Goal: Task Accomplishment & Management: Use online tool/utility

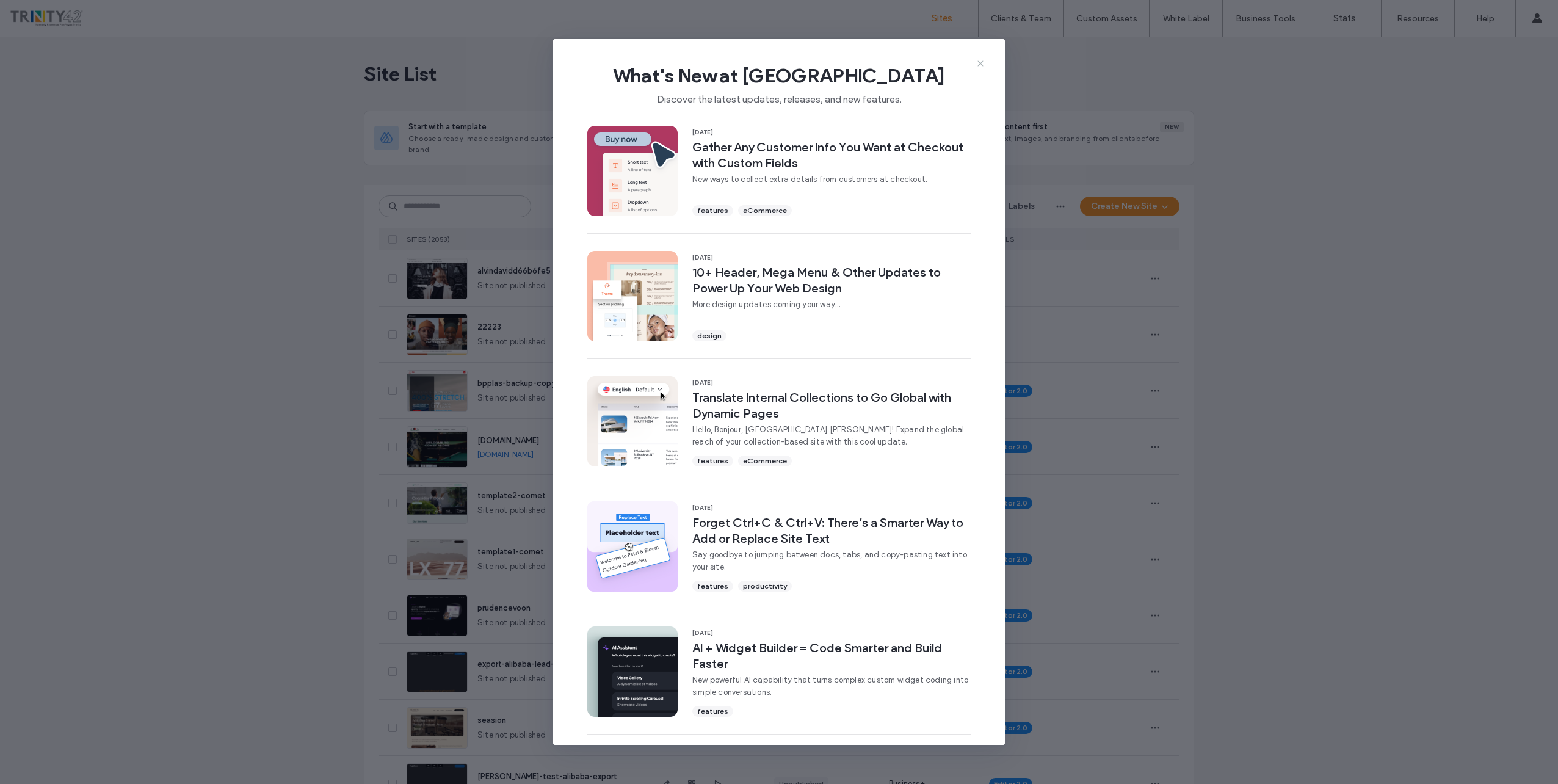
click at [980, 64] on icon at bounding box center [980, 63] width 9 height 9
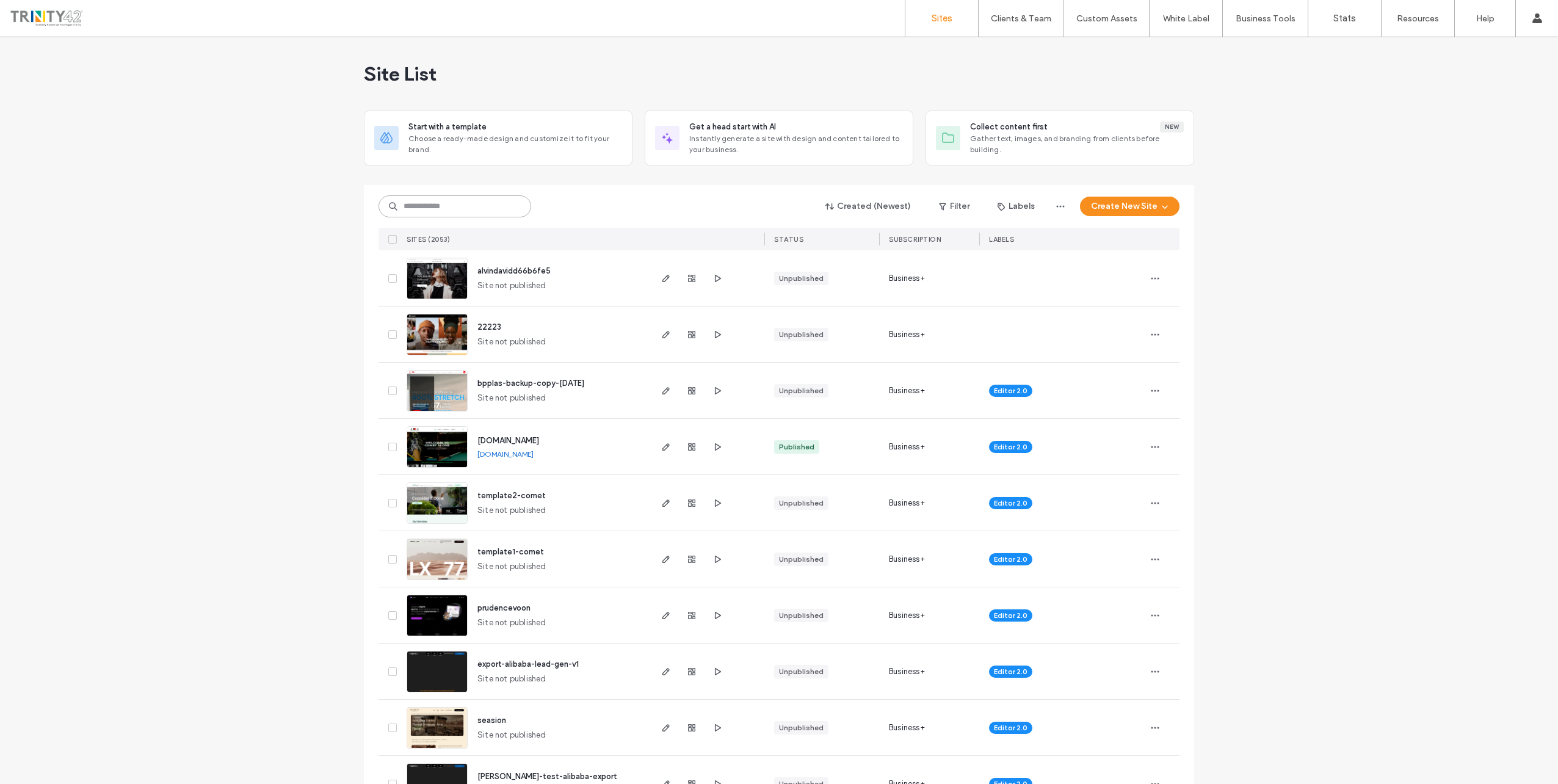
click at [489, 211] on input at bounding box center [454, 206] width 152 height 22
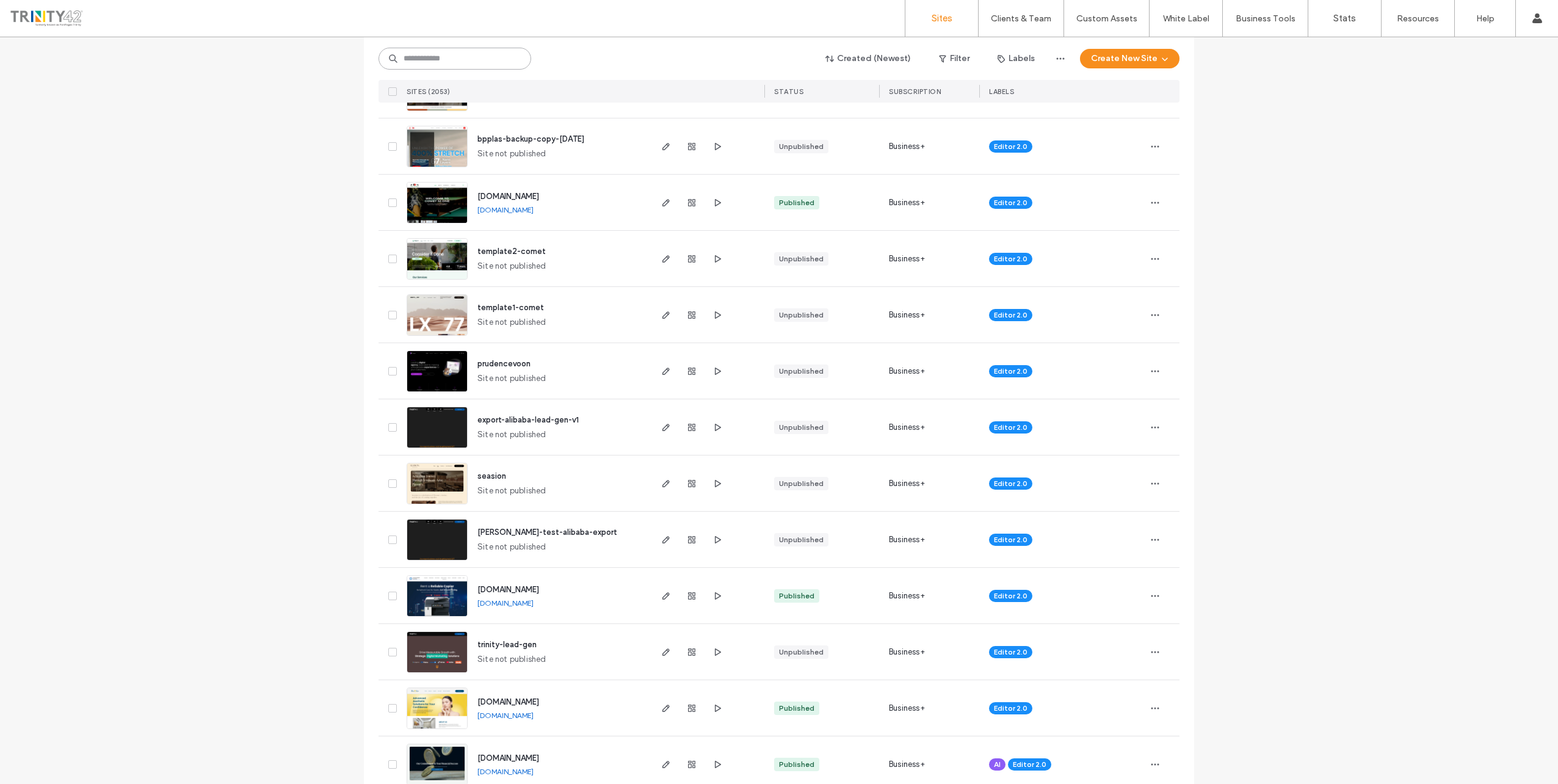
scroll to position [306, 0]
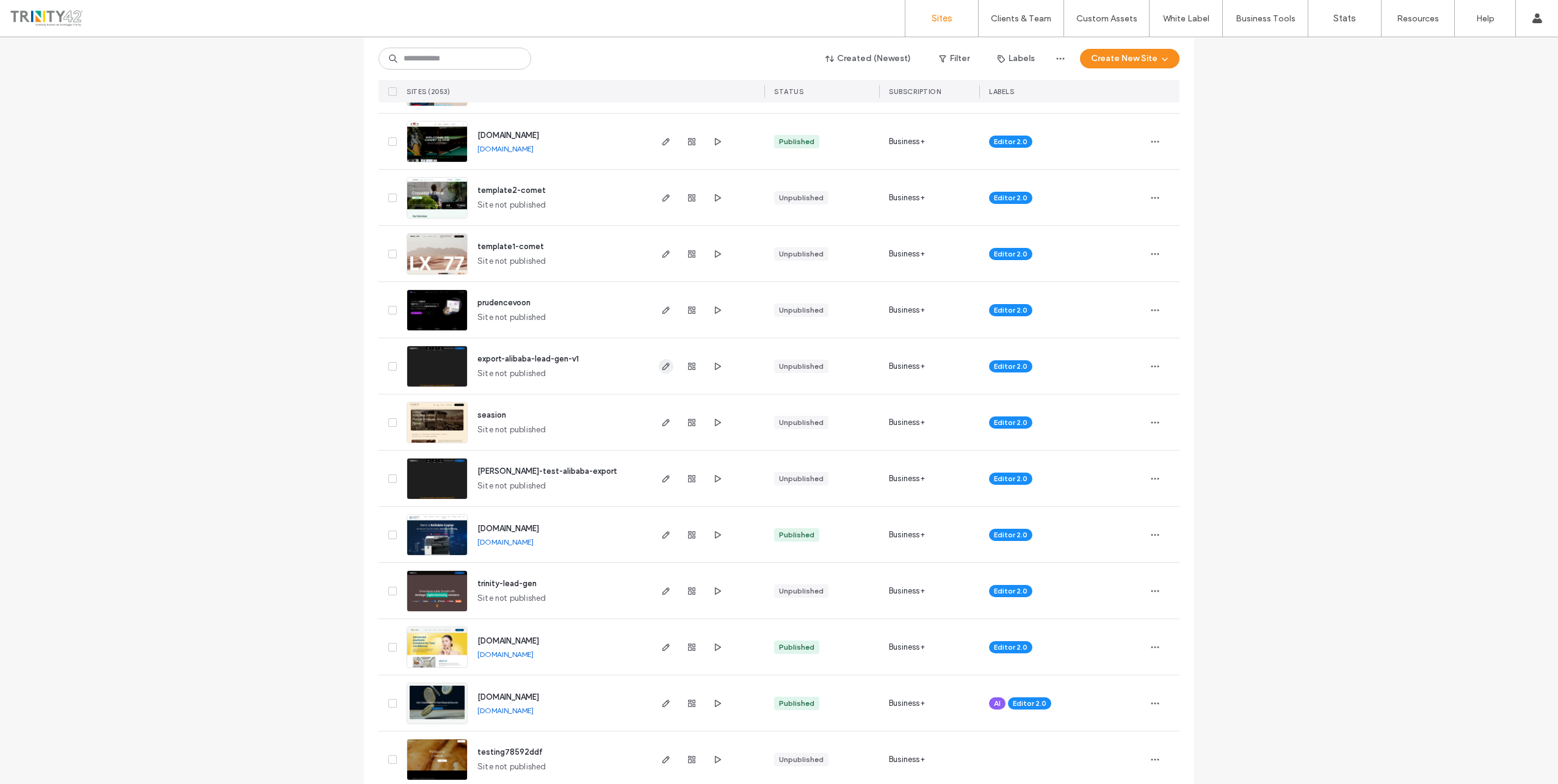
click at [662, 365] on use "button" at bounding box center [666, 366] width 7 height 7
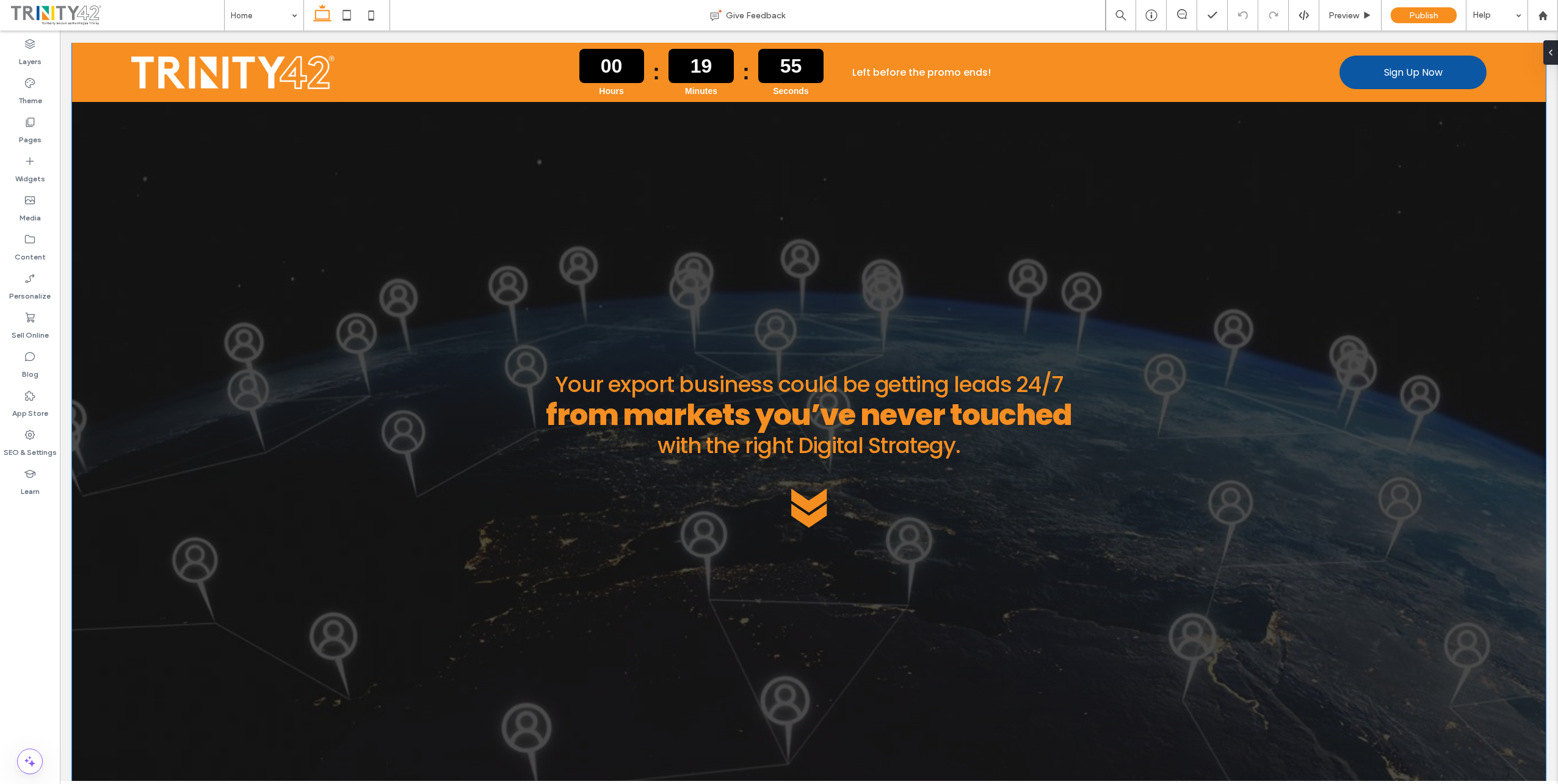
scroll to position [549, 0]
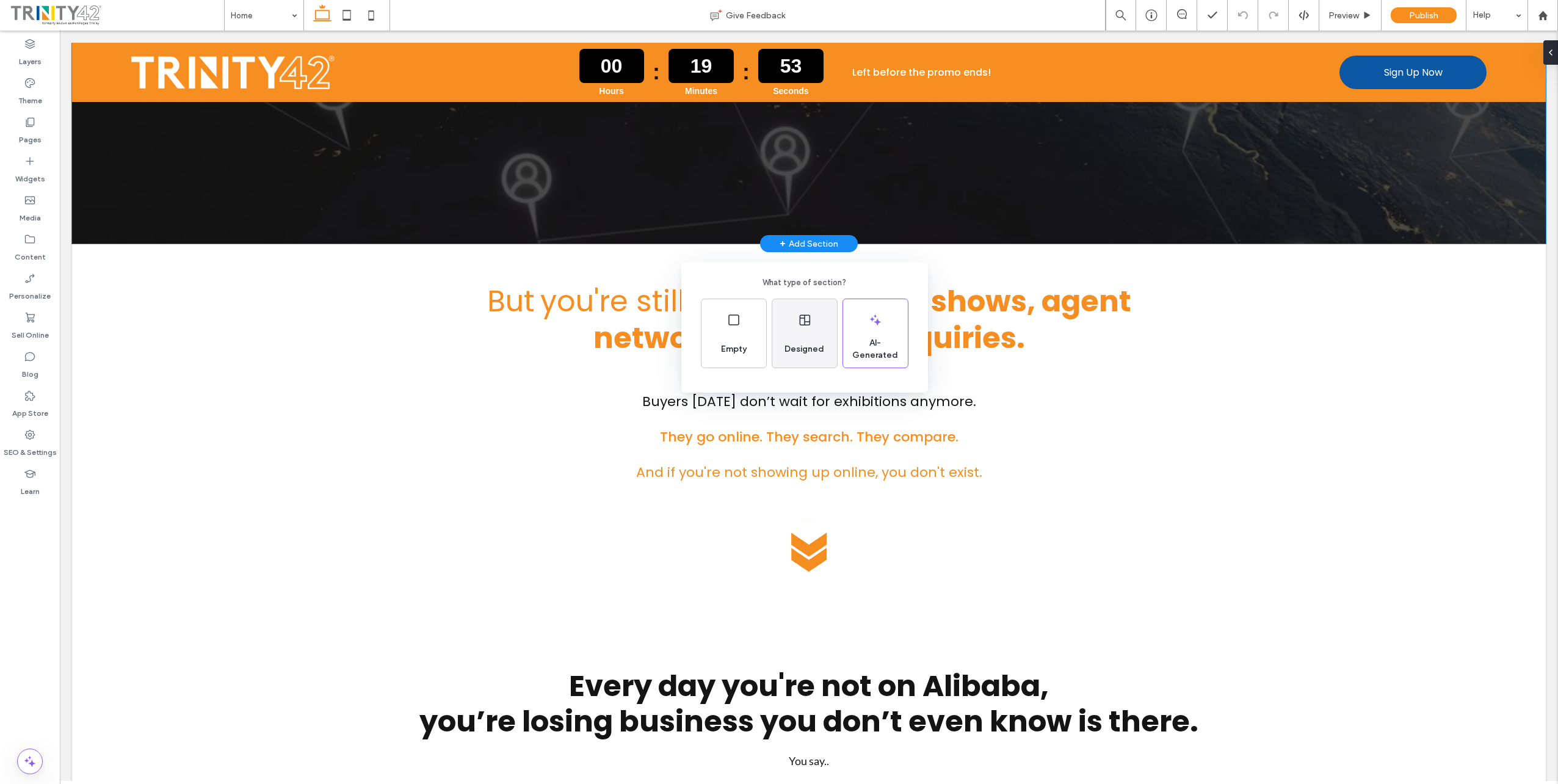
click at [810, 320] on icon at bounding box center [805, 320] width 15 height 15
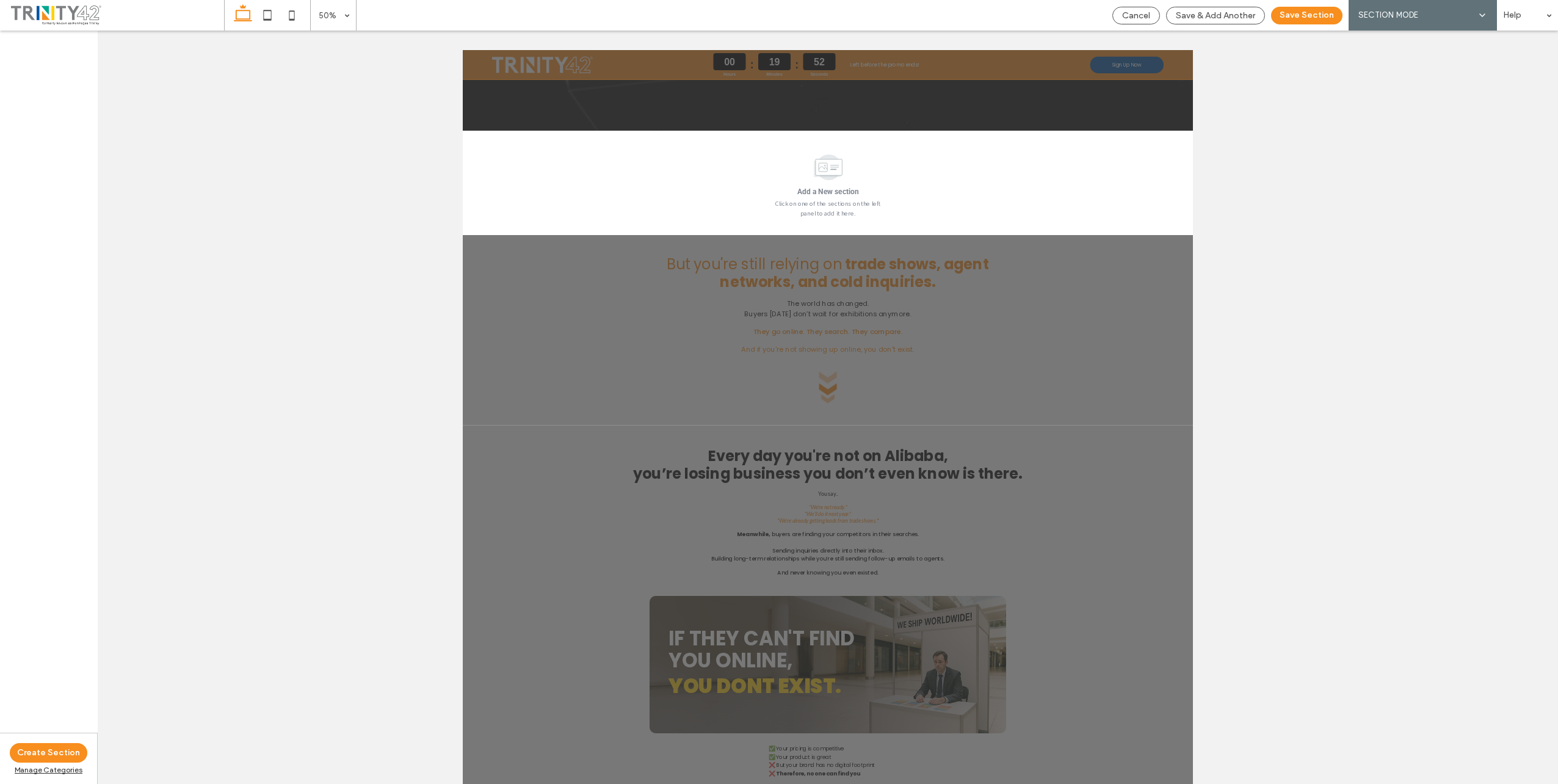
scroll to position [1487, 0]
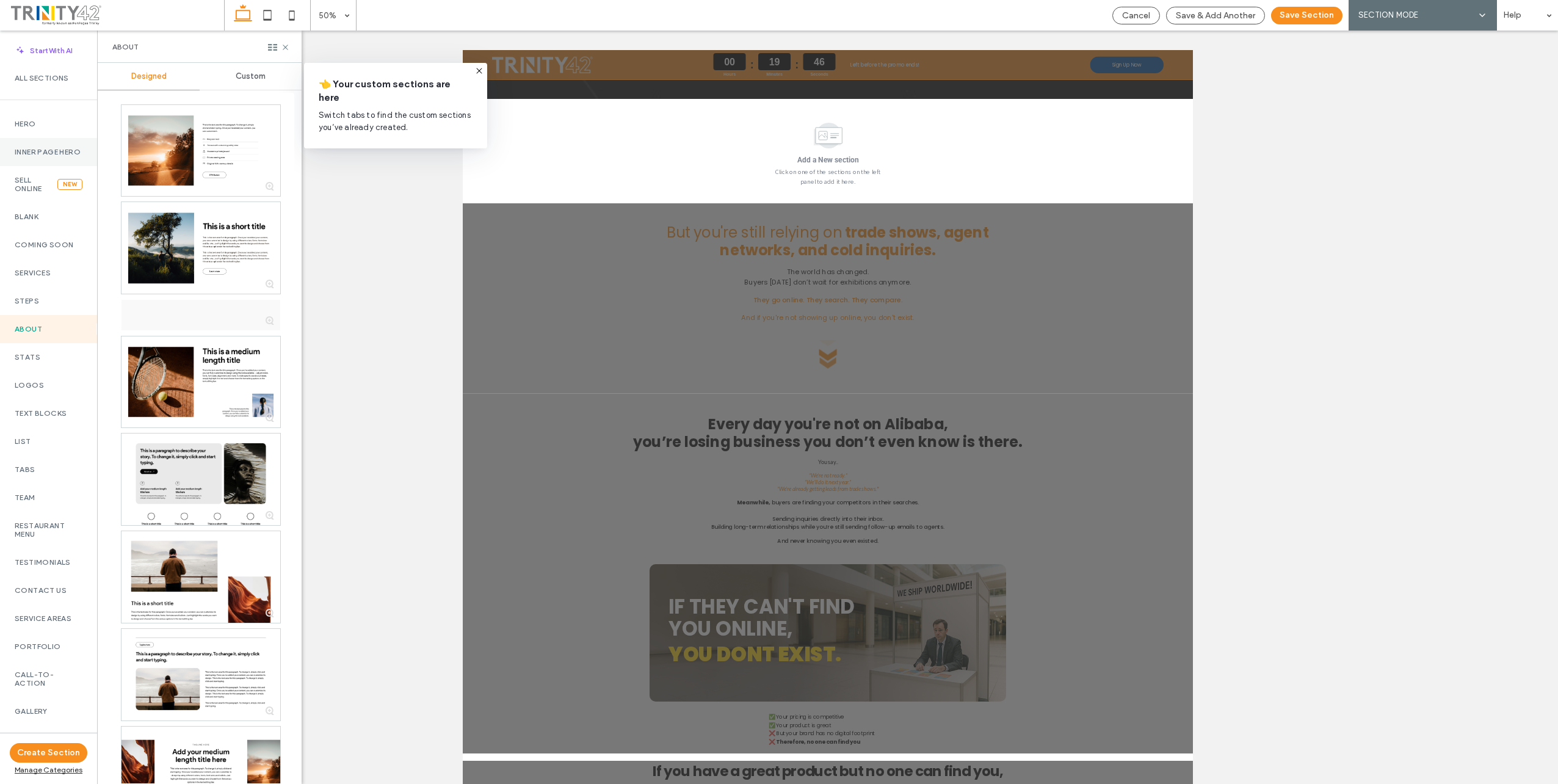
click at [24, 152] on label "Inner Page Hero" at bounding box center [48, 152] width 68 height 9
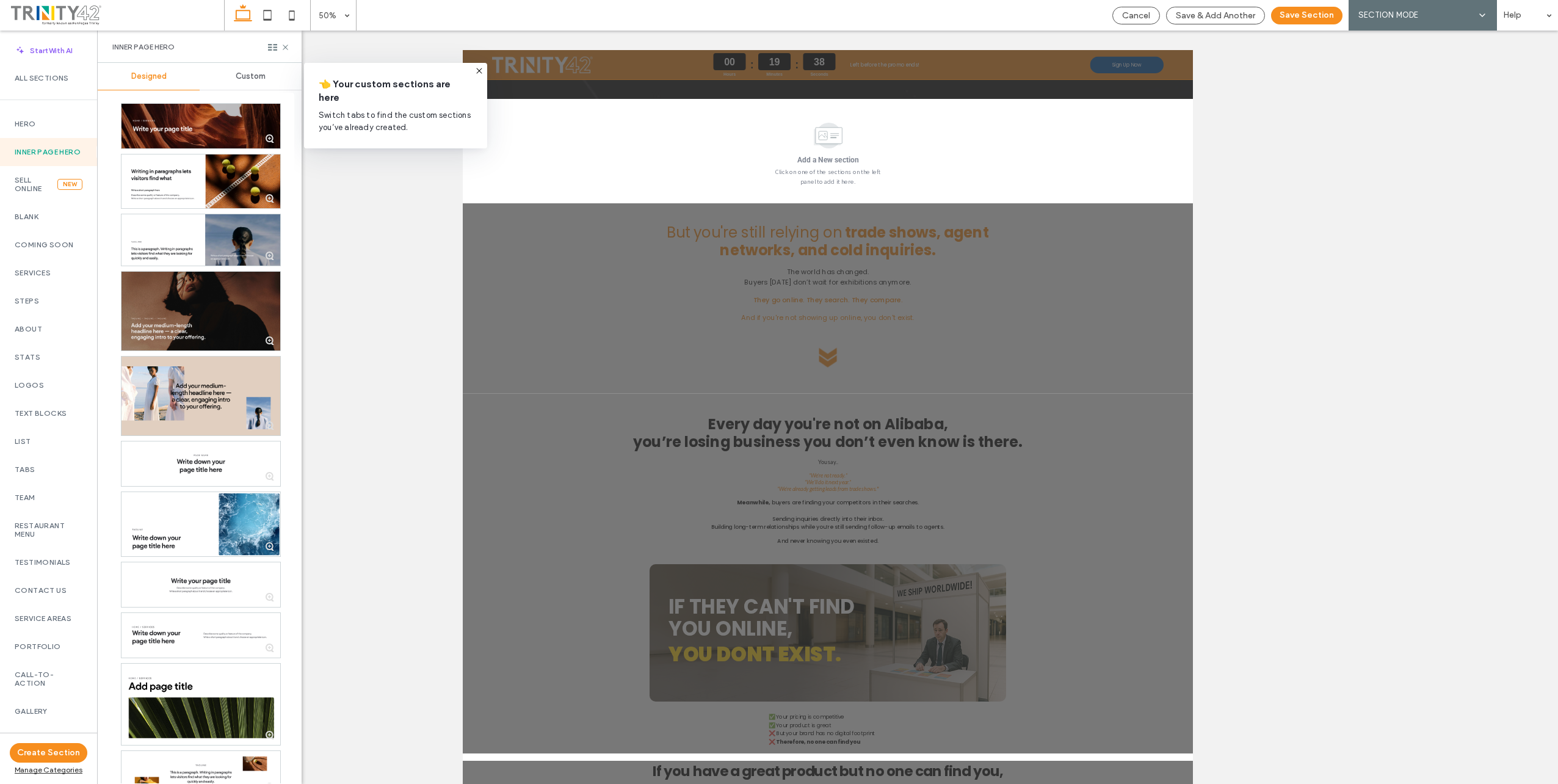
scroll to position [0, 0]
click at [38, 115] on div "Hero" at bounding box center [48, 124] width 97 height 28
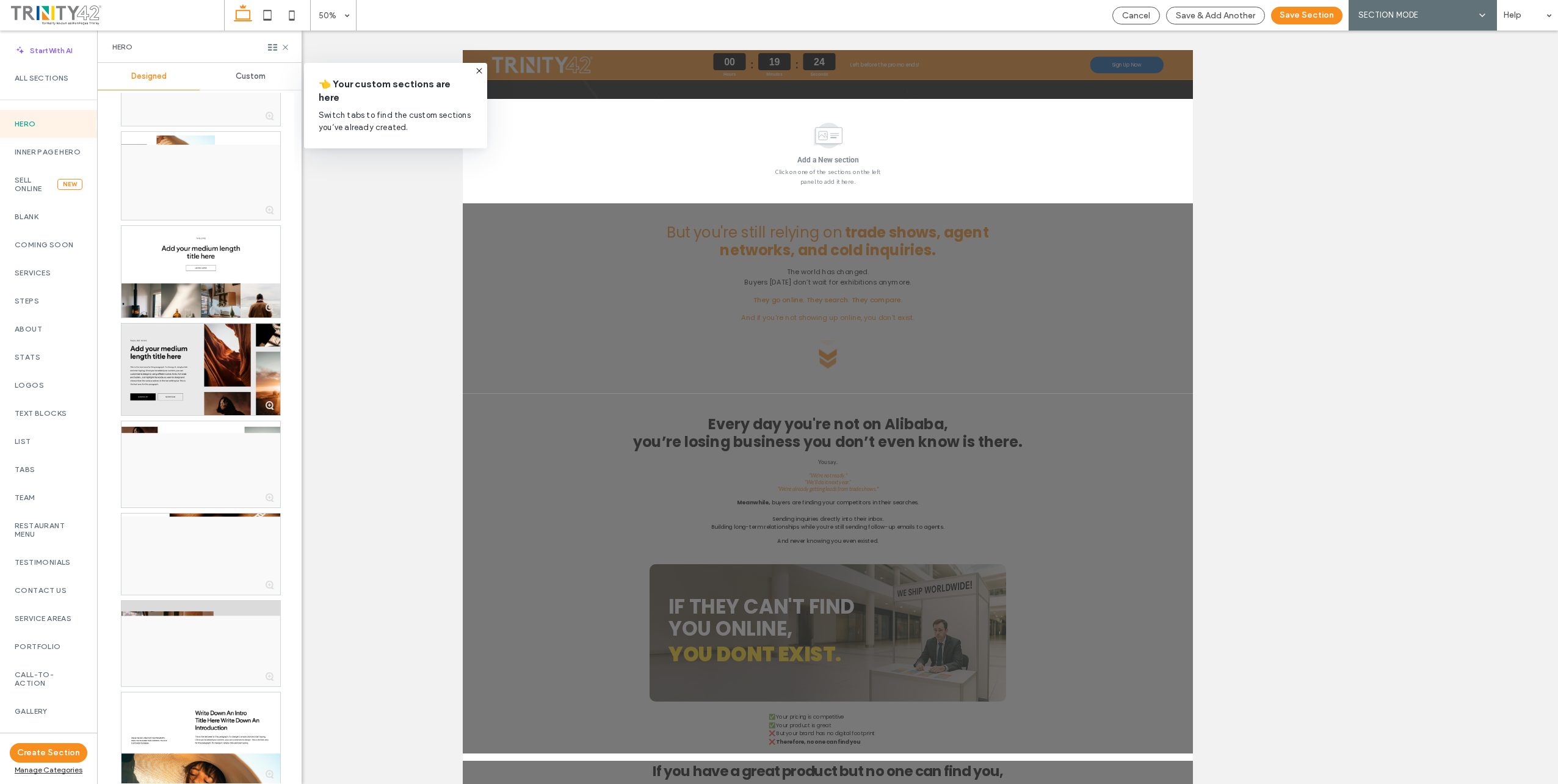
scroll to position [1404, 0]
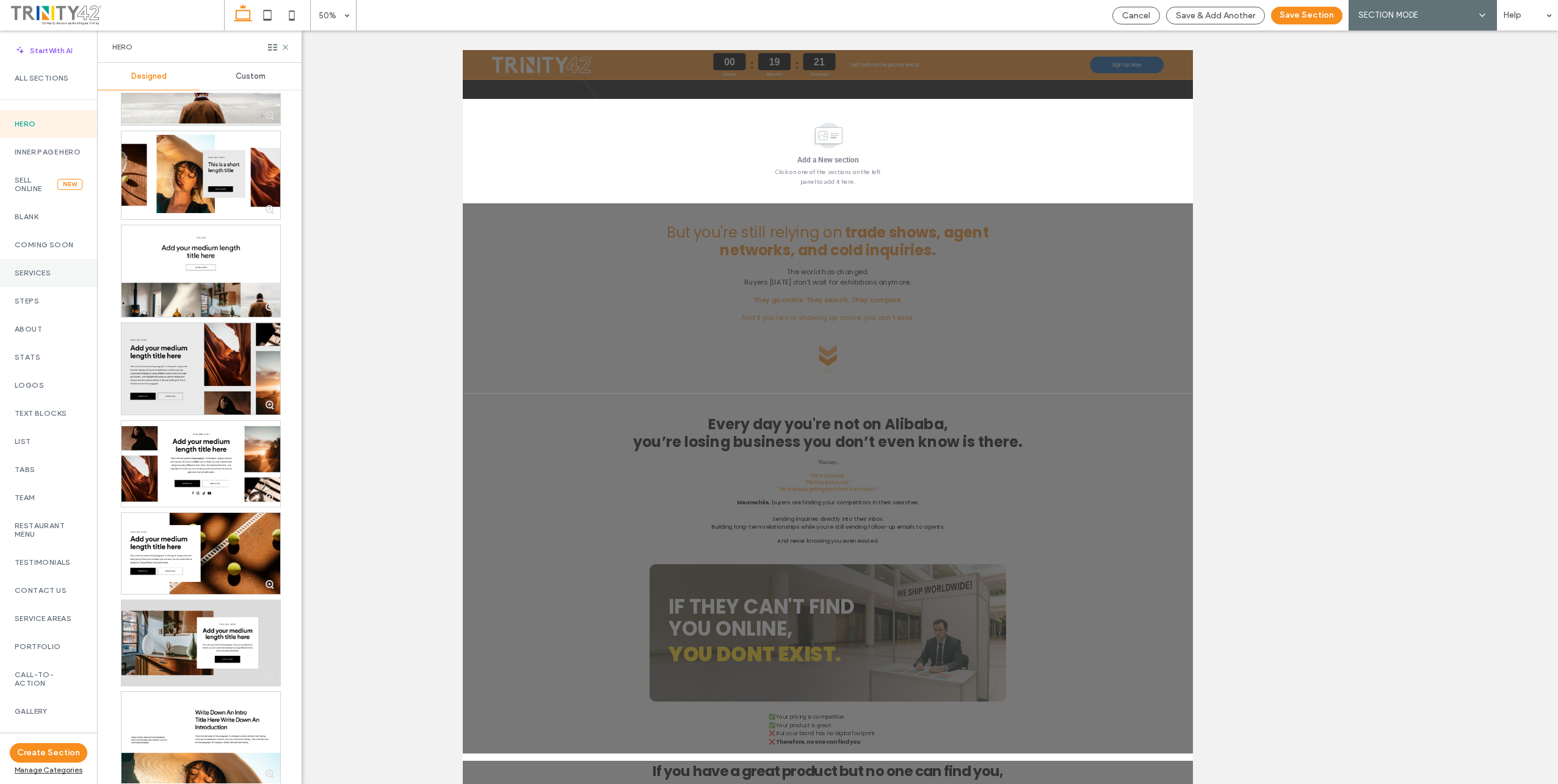
click at [47, 274] on div "Services" at bounding box center [48, 273] width 97 height 28
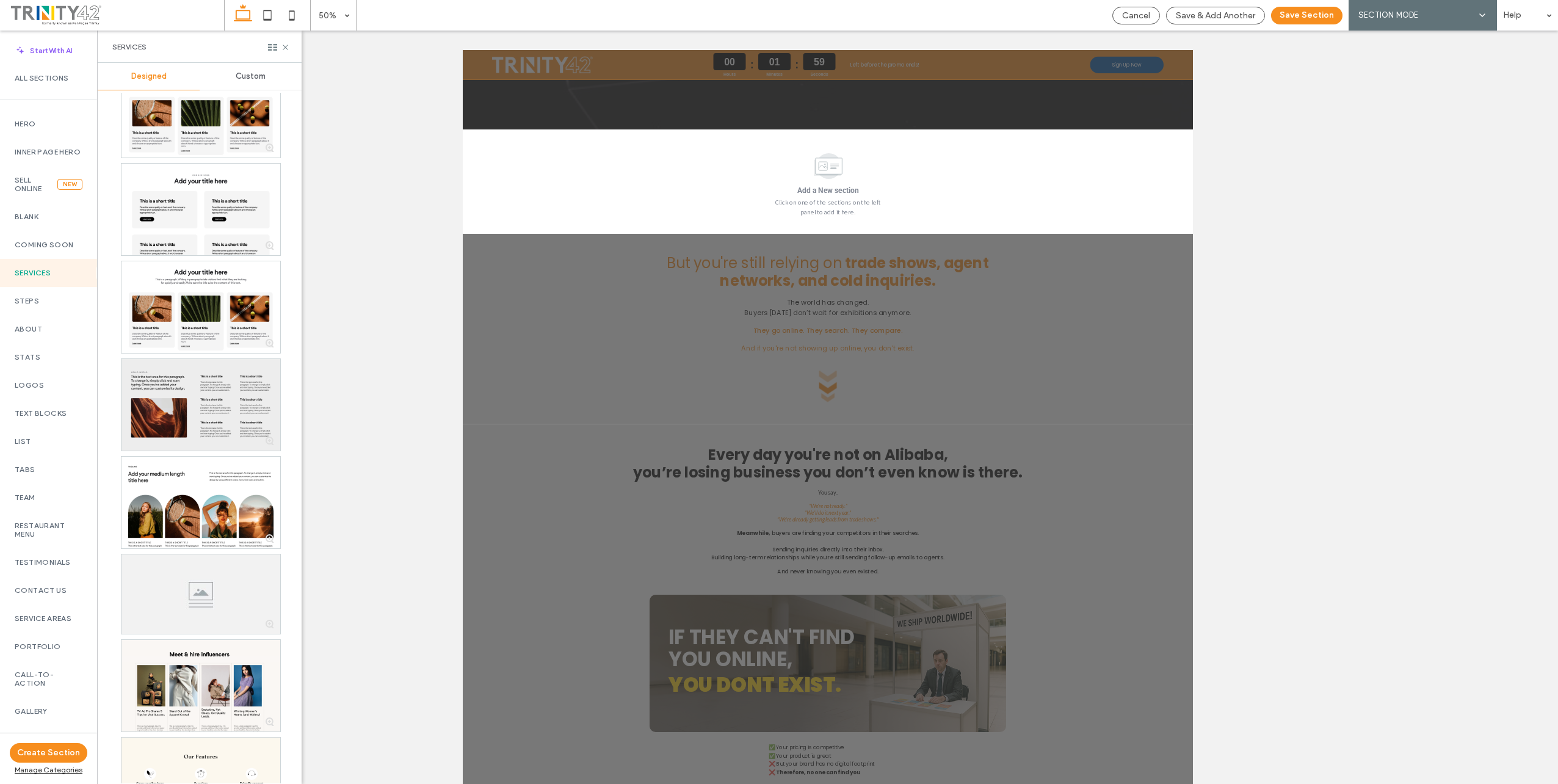
scroll to position [12855, 0]
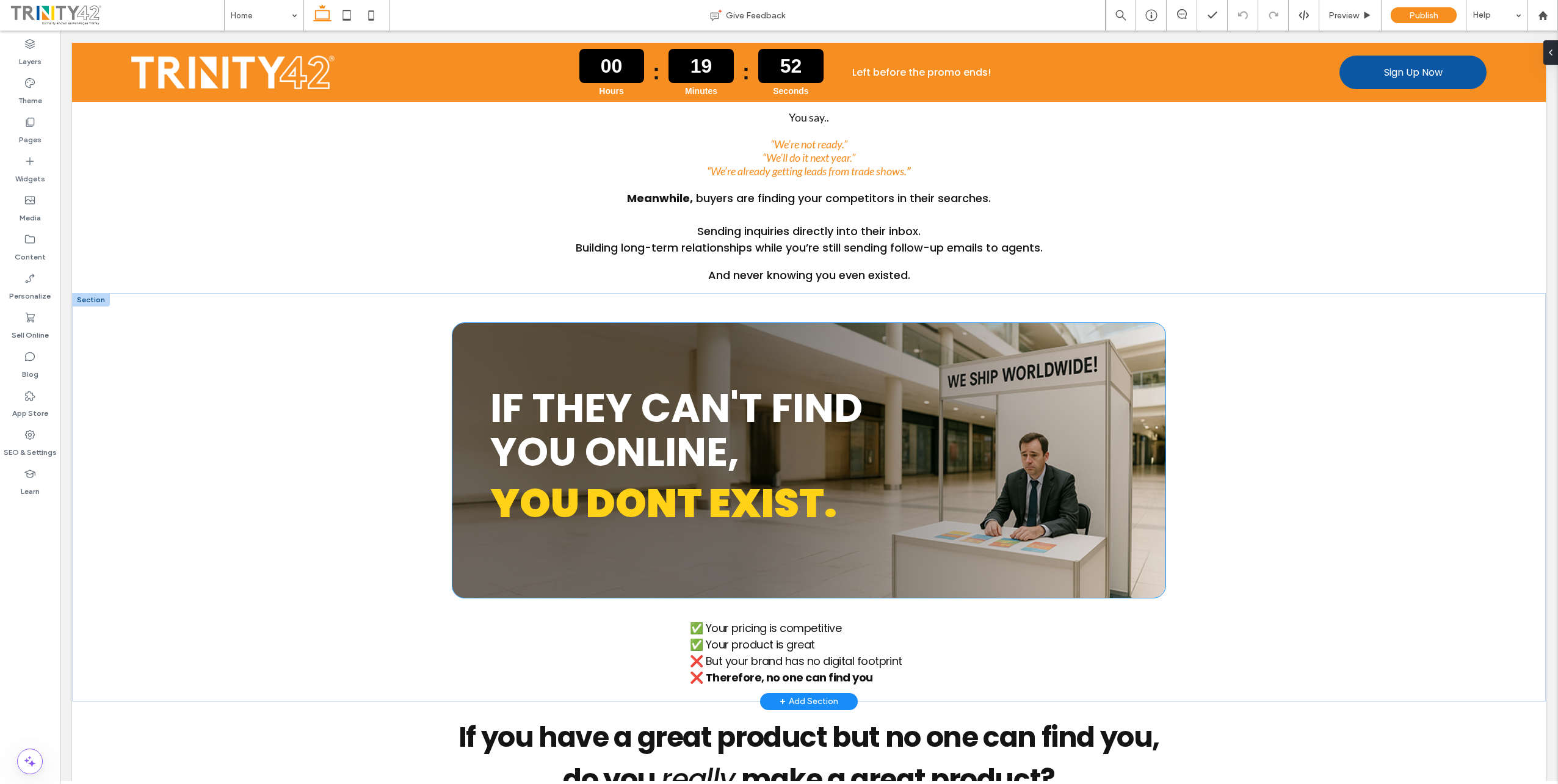
scroll to position [1282, 0]
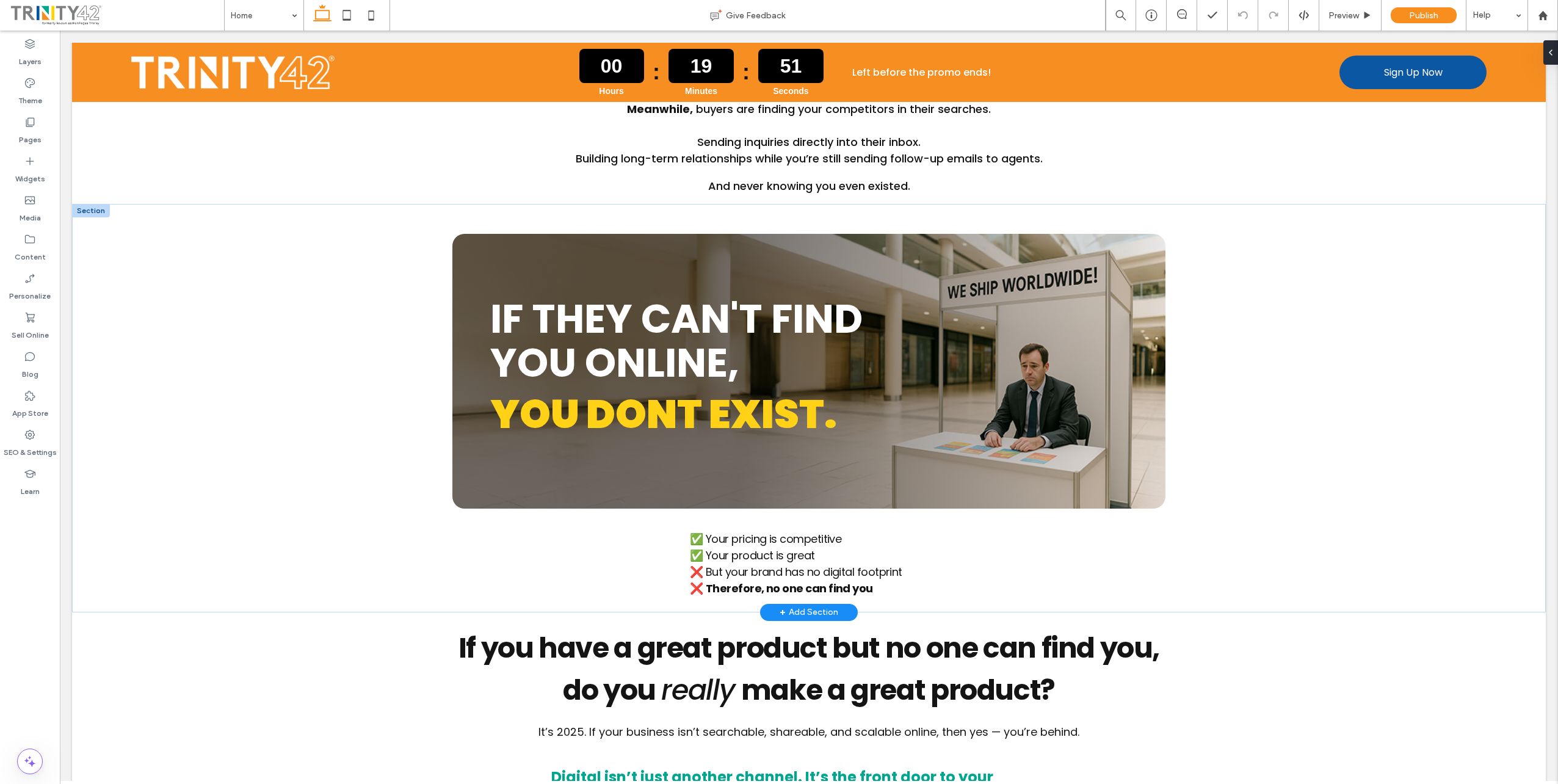
click at [804, 608] on div "+ Add Section" at bounding box center [809, 612] width 58 height 13
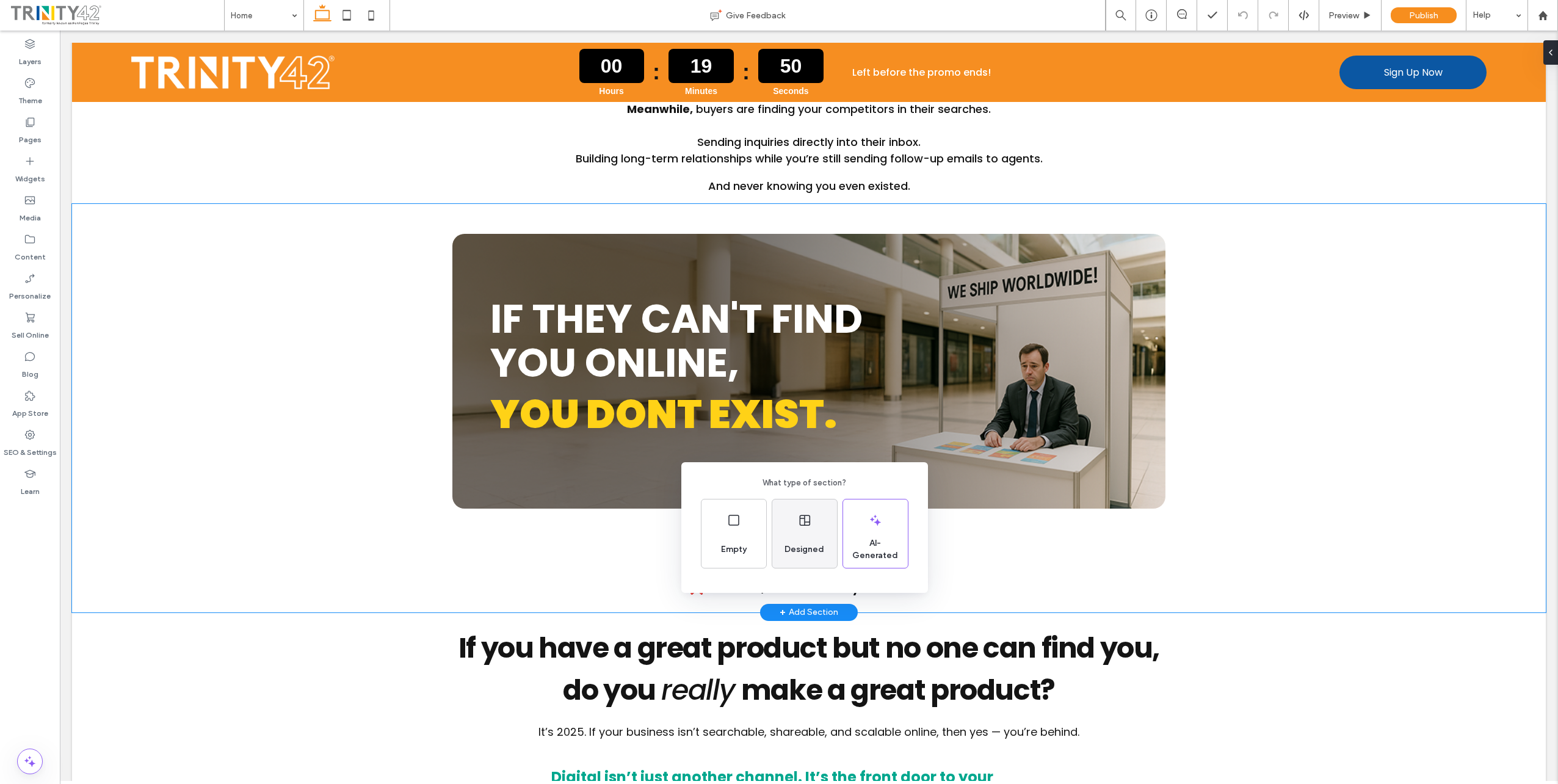
click at [800, 561] on div "Designed" at bounding box center [805, 549] width 50 height 27
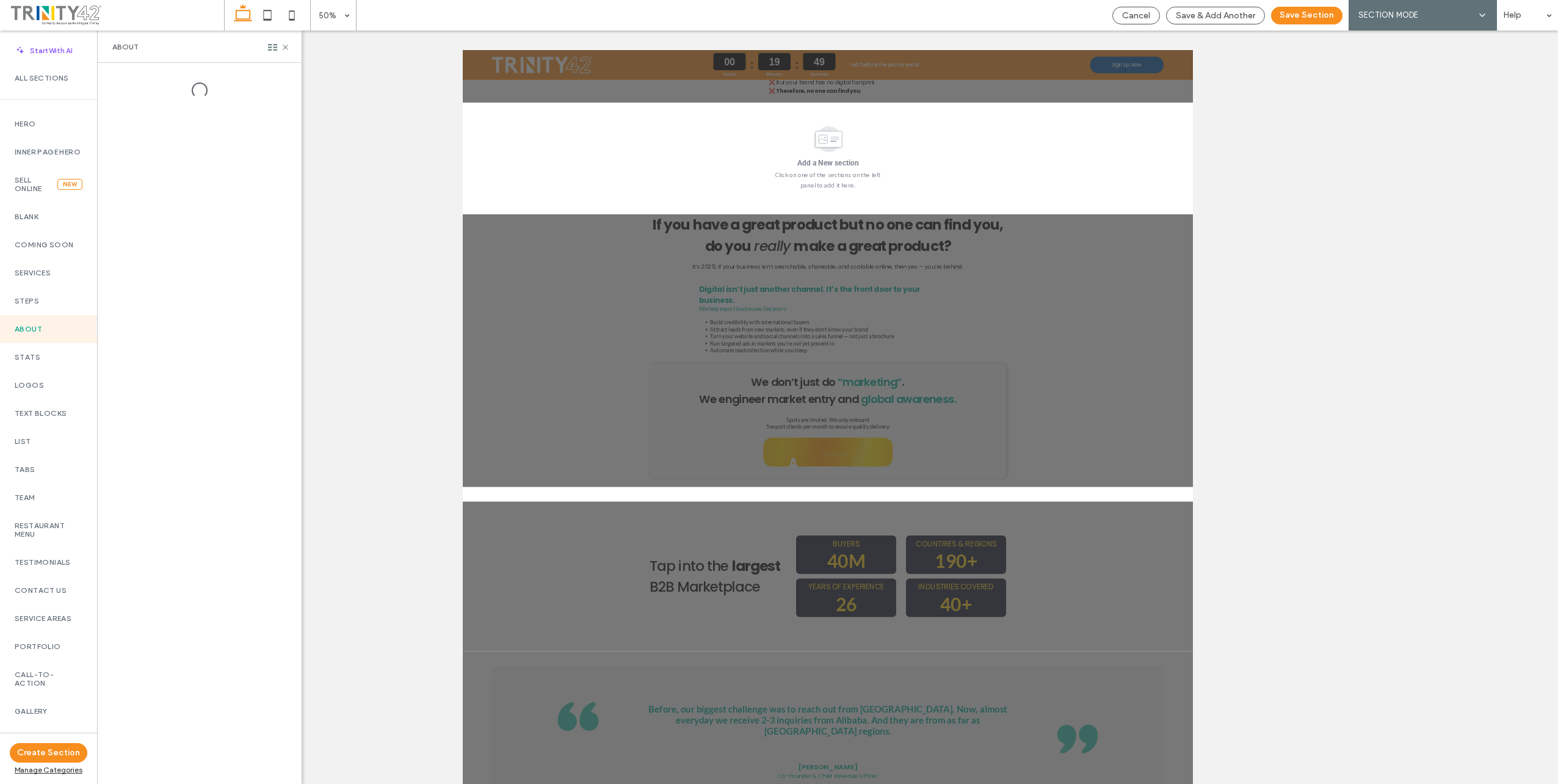
scroll to position [2585, 0]
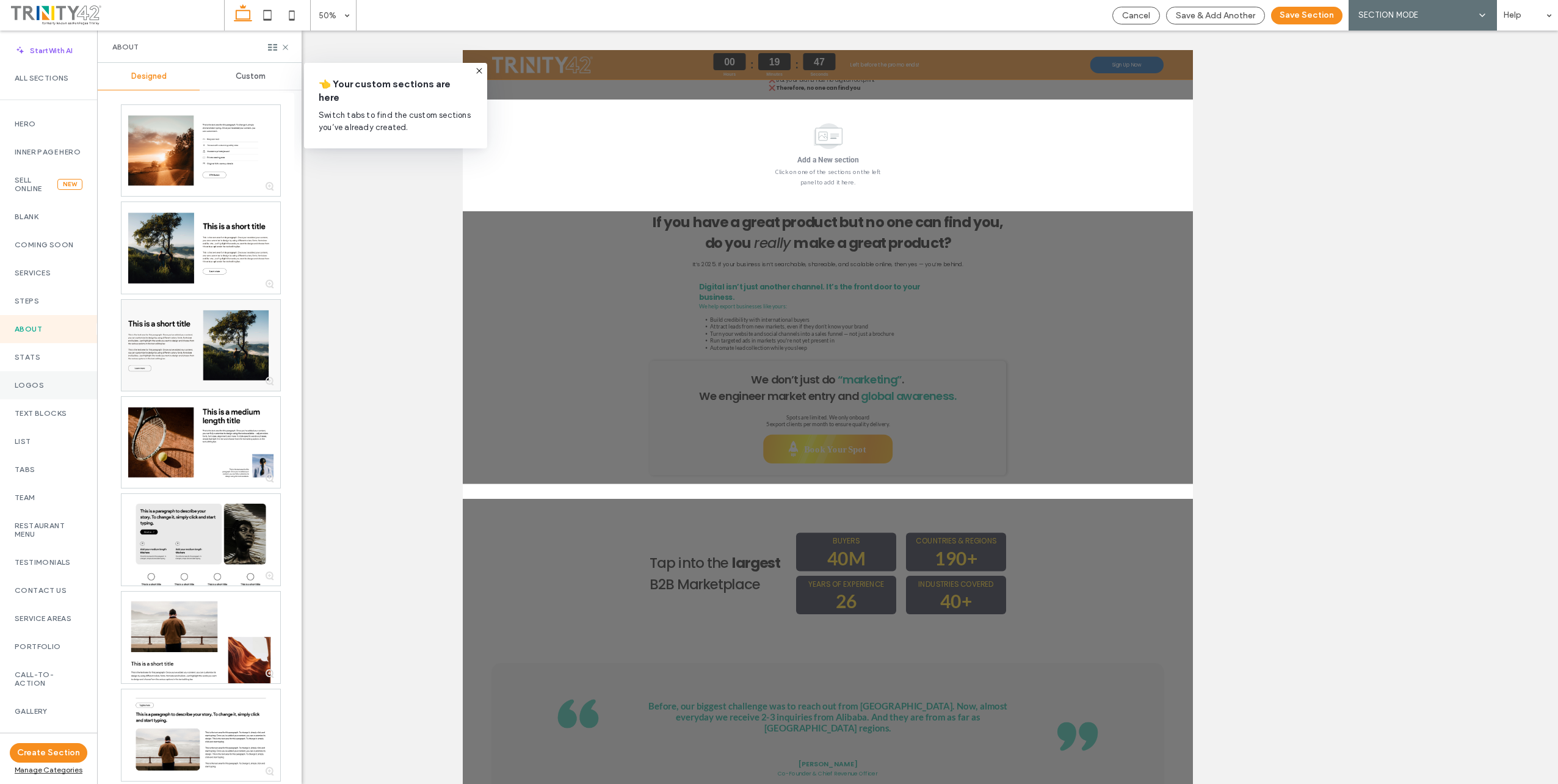
click at [49, 399] on div "Logos" at bounding box center [48, 385] width 97 height 28
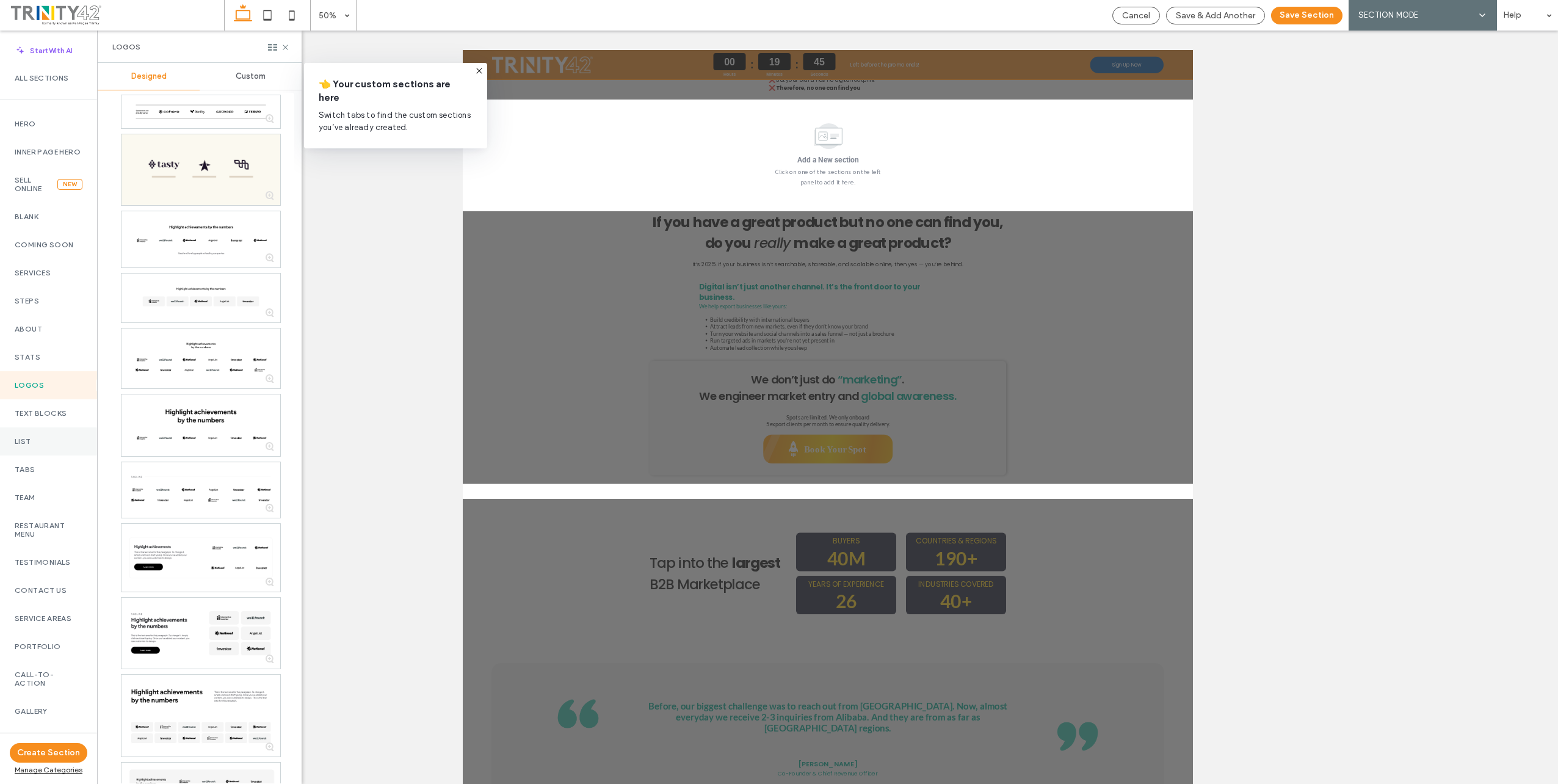
scroll to position [122, 0]
click at [47, 416] on div "Text Blocks" at bounding box center [48, 413] width 97 height 28
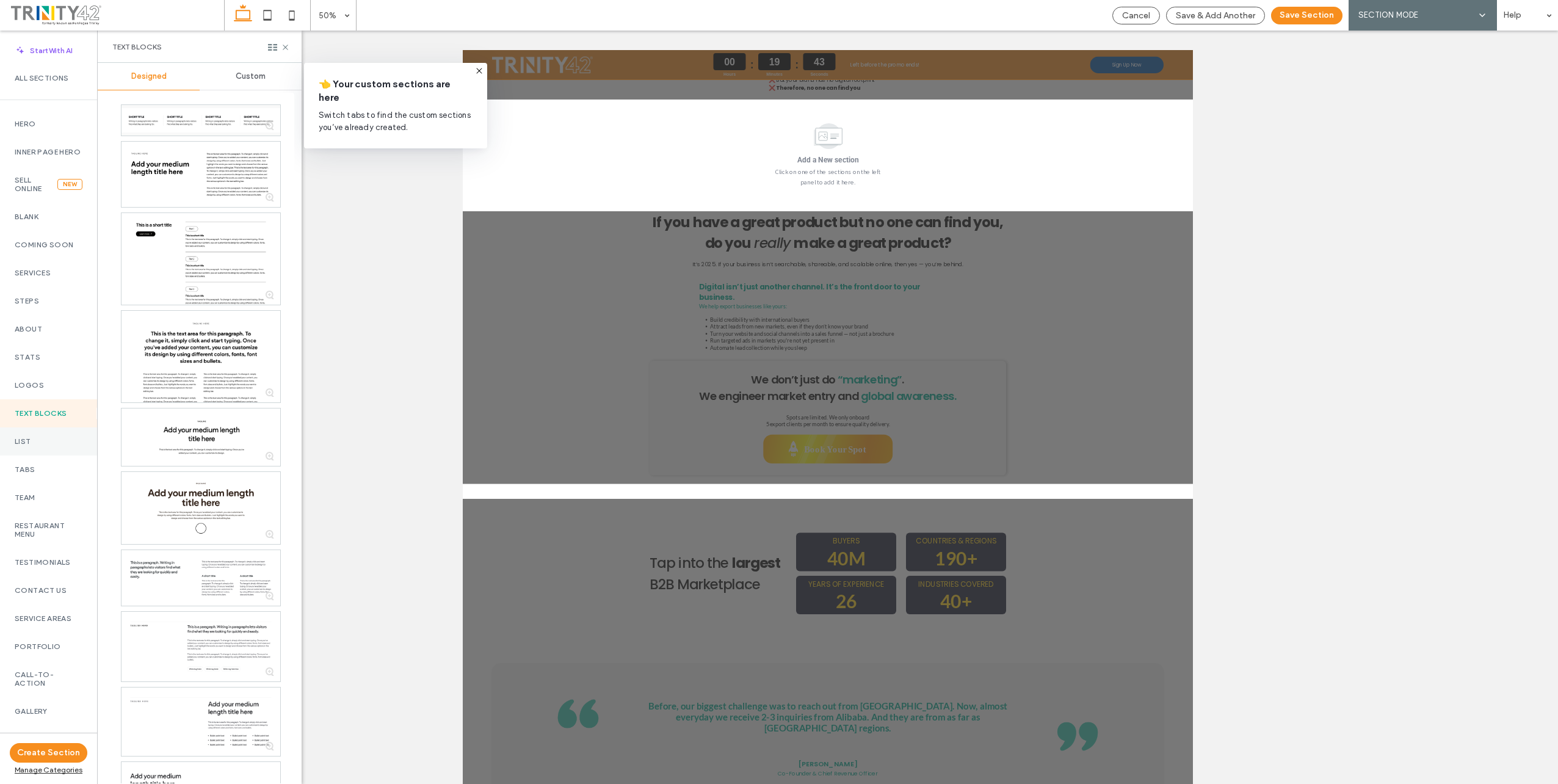
click at [44, 440] on div "List" at bounding box center [48, 441] width 97 height 28
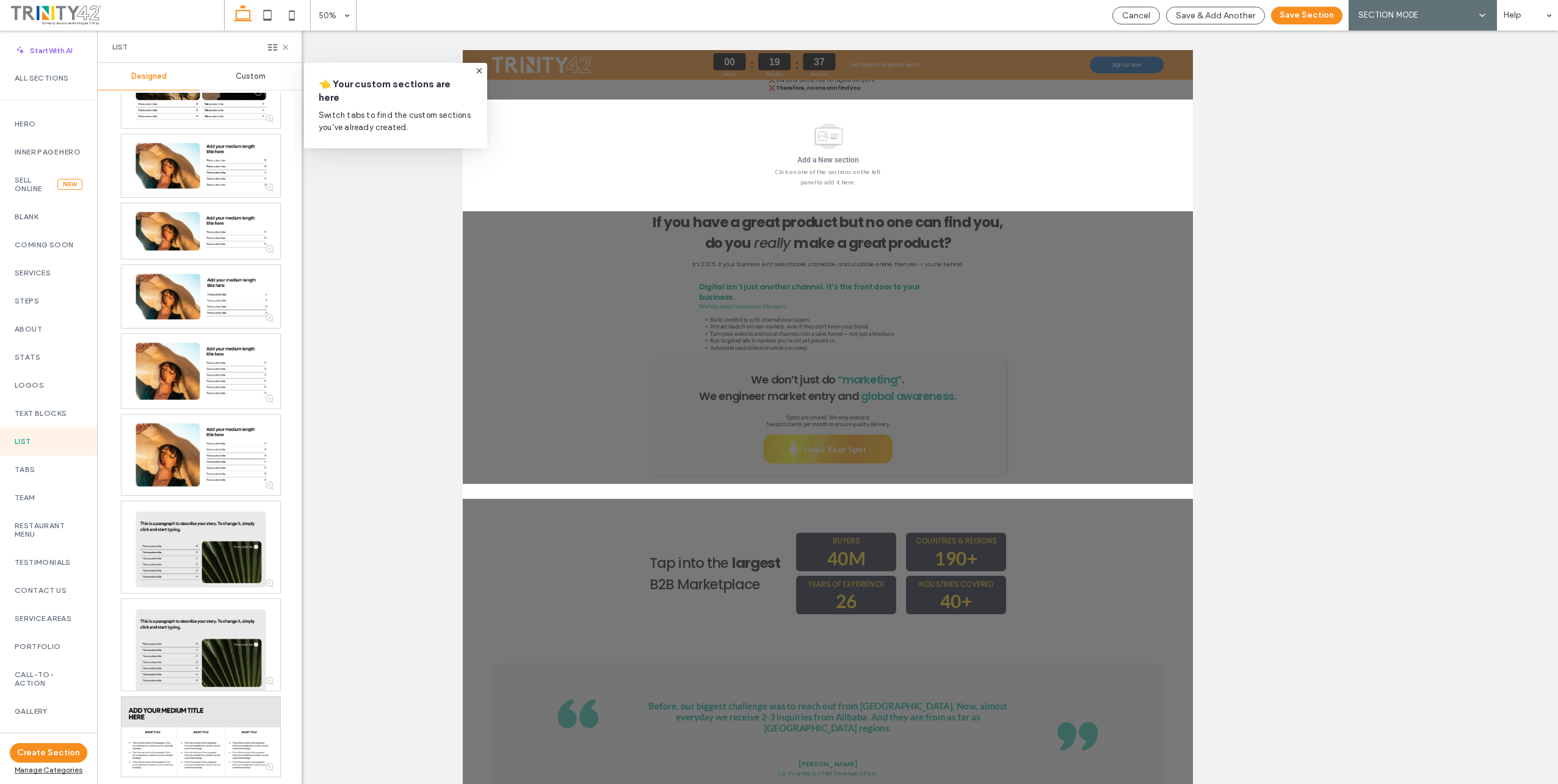
scroll to position [697, 0]
click at [20, 482] on div "Tabs" at bounding box center [48, 470] width 97 height 28
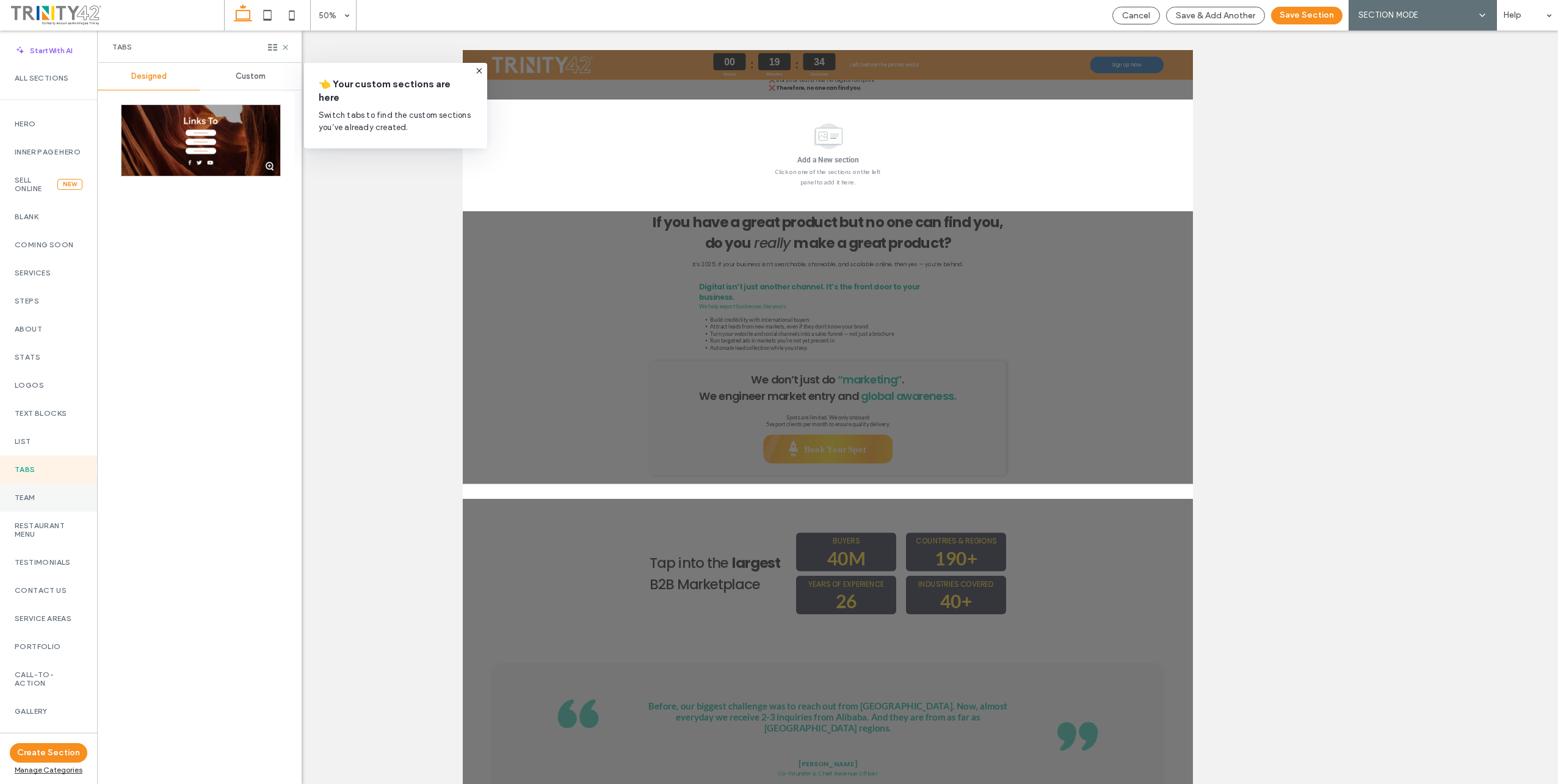
click at [28, 500] on div "Team" at bounding box center [48, 497] width 97 height 28
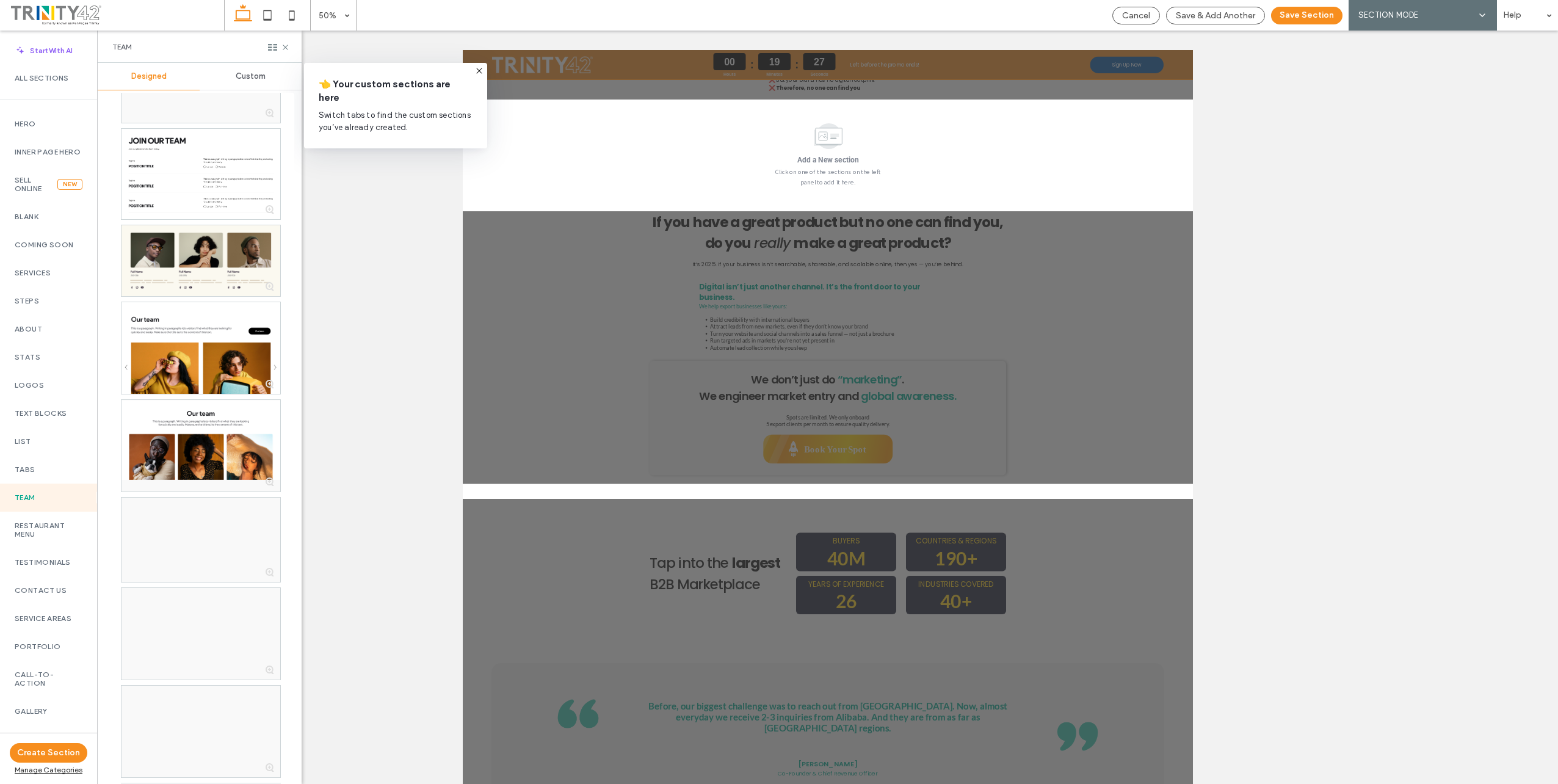
scroll to position [1404, 0]
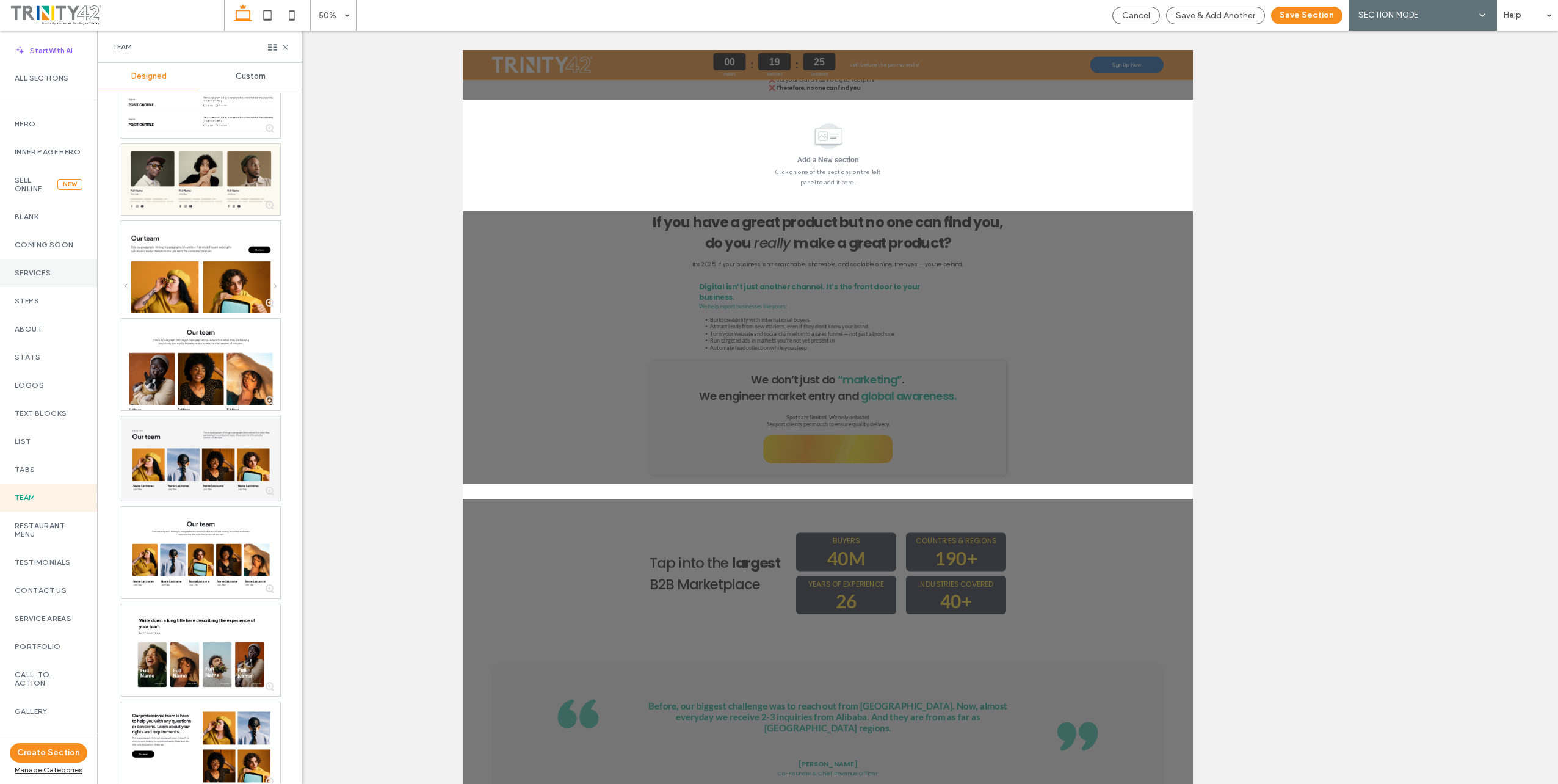
click at [24, 277] on label "Services" at bounding box center [48, 273] width 68 height 9
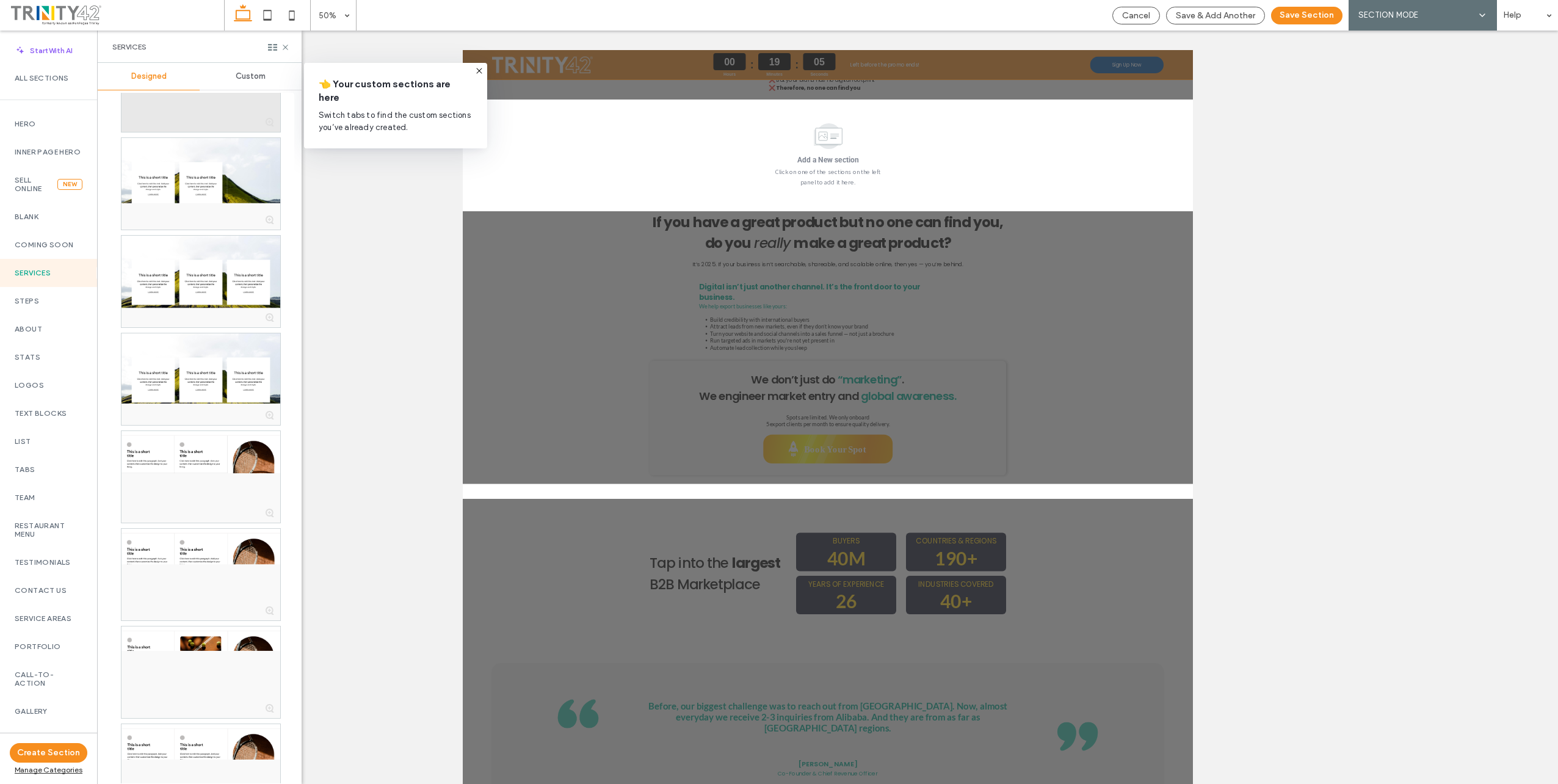
scroll to position [2137, 0]
